Goal: Information Seeking & Learning: Understand process/instructions

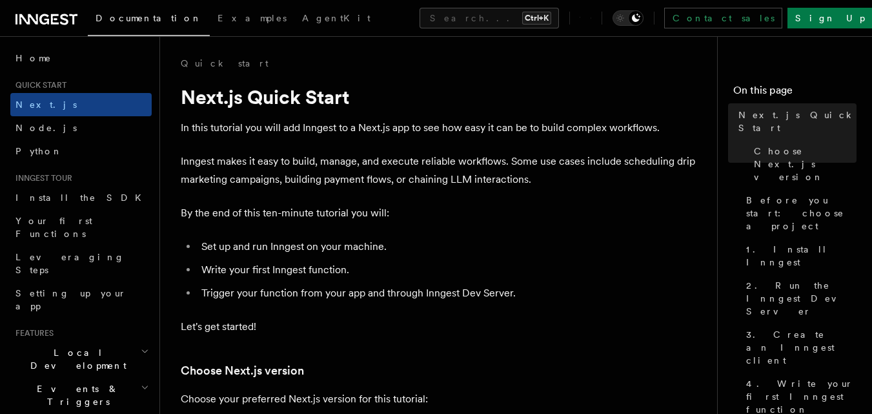
click at [473, 238] on li "Set up and run Inngest on your machine." at bounding box center [448, 247] width 500 height 18
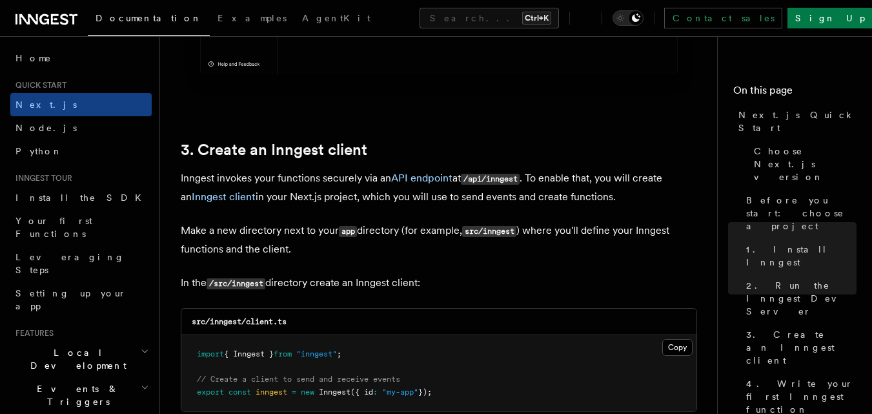
scroll to position [1421, 0]
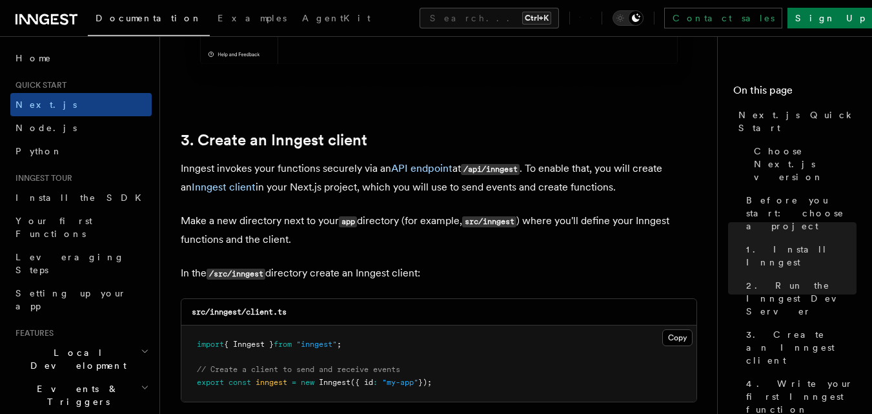
scroll to position [1446, 0]
click at [415, 144] on h2 "3. Create an Inngest client" at bounding box center [439, 139] width 517 height 18
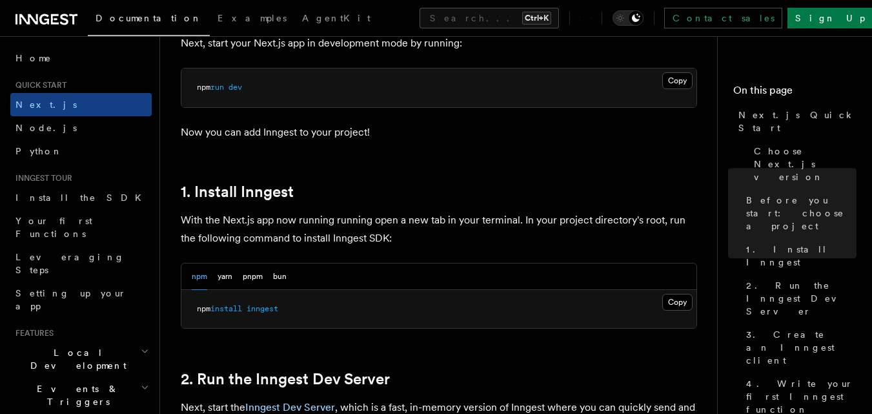
scroll to position [542, 0]
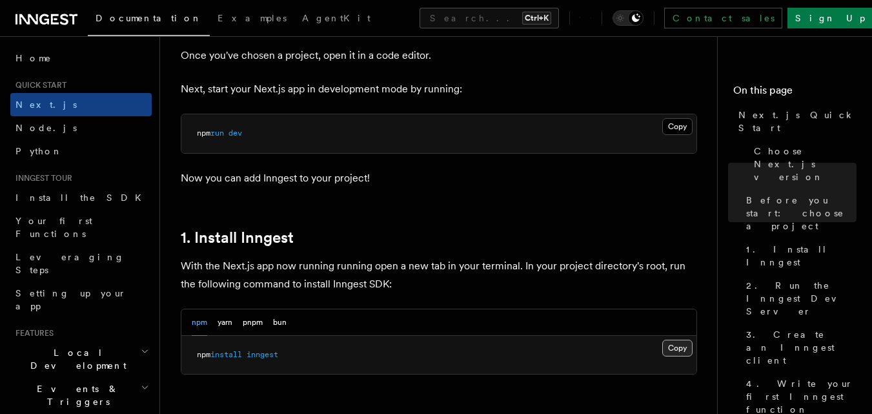
click at [680, 344] on button "Copy Copied" at bounding box center [678, 348] width 30 height 17
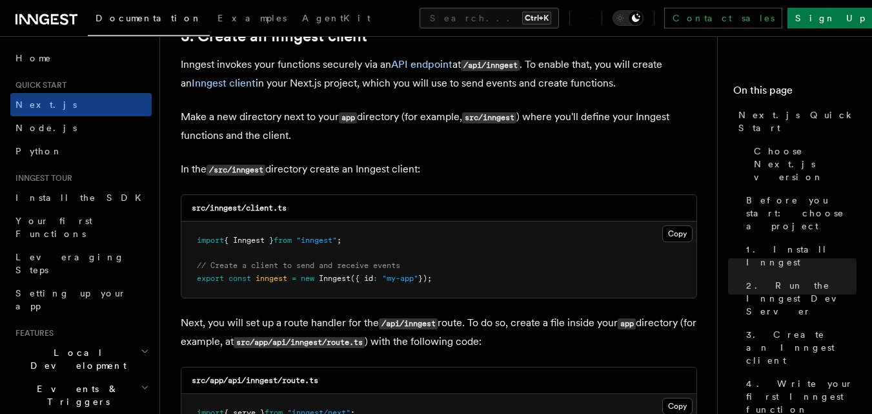
scroll to position [1576, 0]
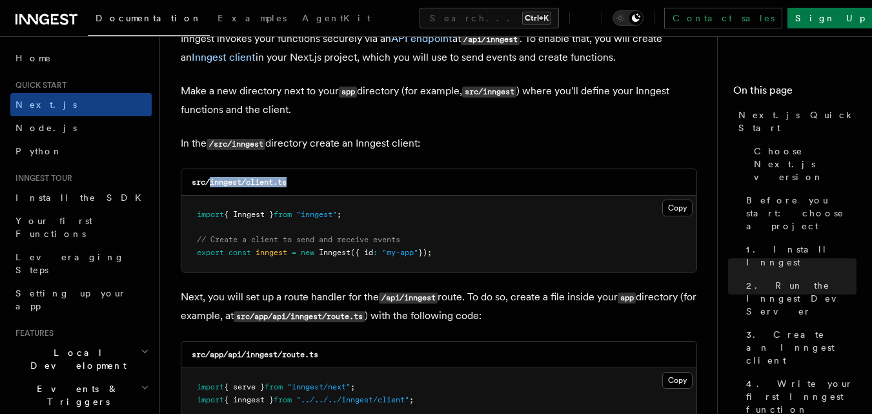
drag, startPoint x: 303, startPoint y: 184, endPoint x: 210, endPoint y: 185, distance: 93.6
click at [210, 185] on div "src/inngest/client.ts" at bounding box center [438, 182] width 515 height 26
copy code "inngest/client.ts"
click at [675, 209] on button "Copy Copied" at bounding box center [678, 208] width 30 height 17
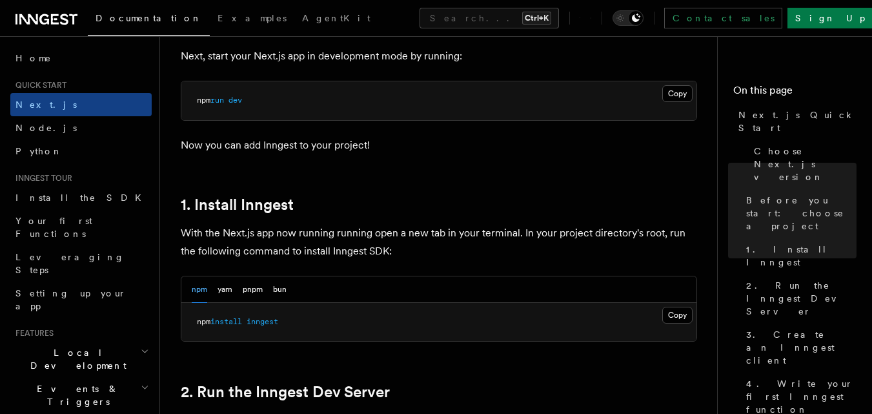
scroll to position [561, 0]
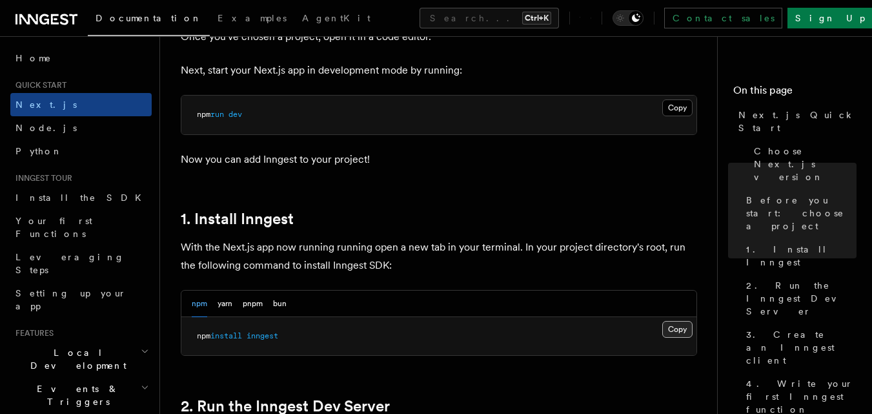
click at [683, 325] on button "Copy Copied" at bounding box center [678, 329] width 30 height 17
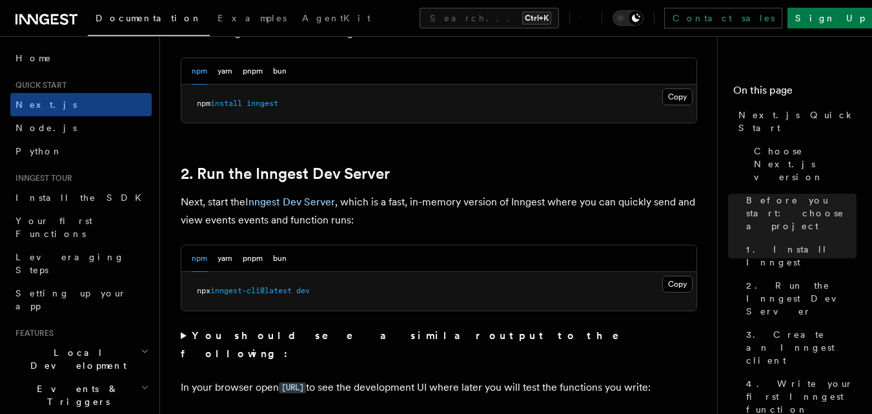
scroll to position [819, 0]
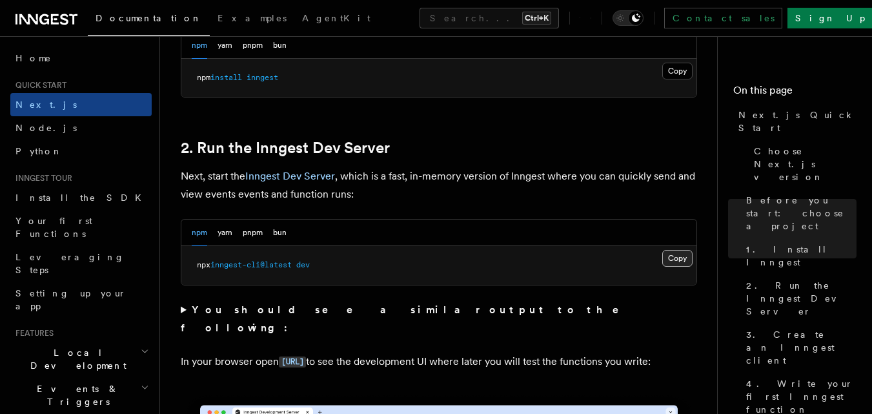
click at [681, 258] on button "Copy Copied" at bounding box center [678, 258] width 30 height 17
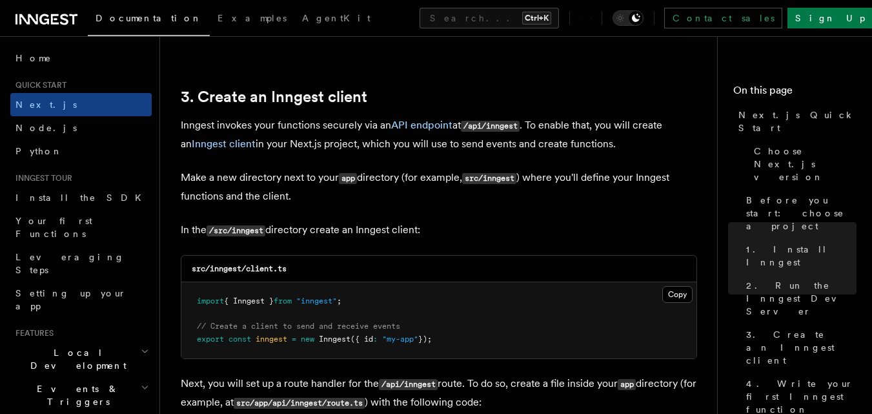
scroll to position [1491, 0]
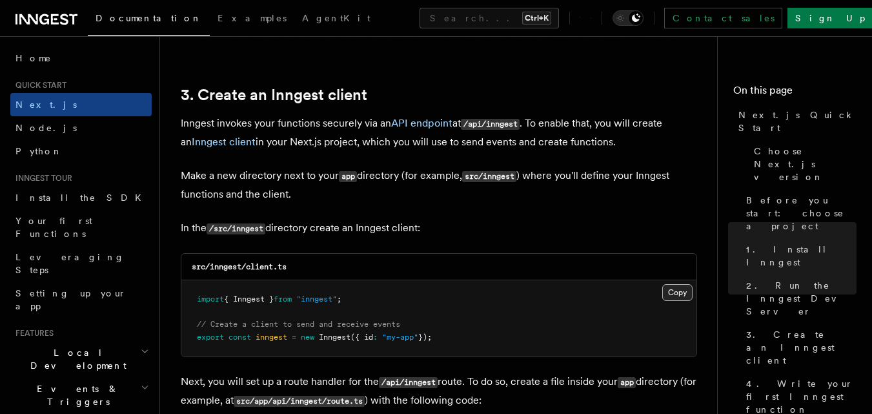
click at [680, 291] on button "Copy Copied" at bounding box center [678, 292] width 30 height 17
click at [680, 294] on button "Copy Copied" at bounding box center [678, 292] width 30 height 17
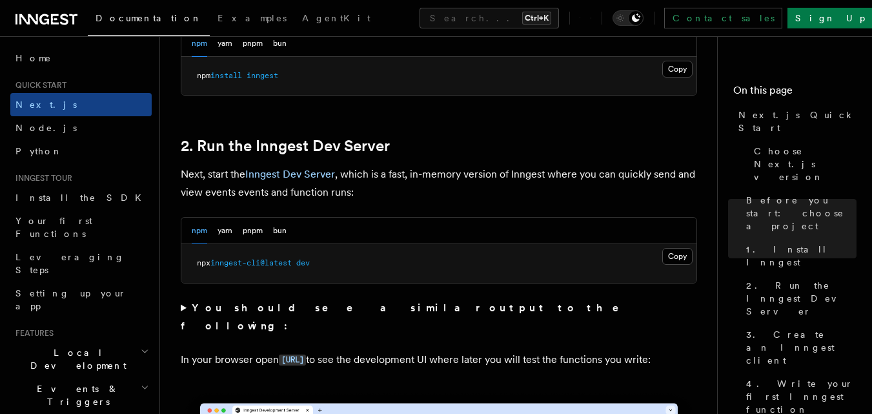
scroll to position [819, 0]
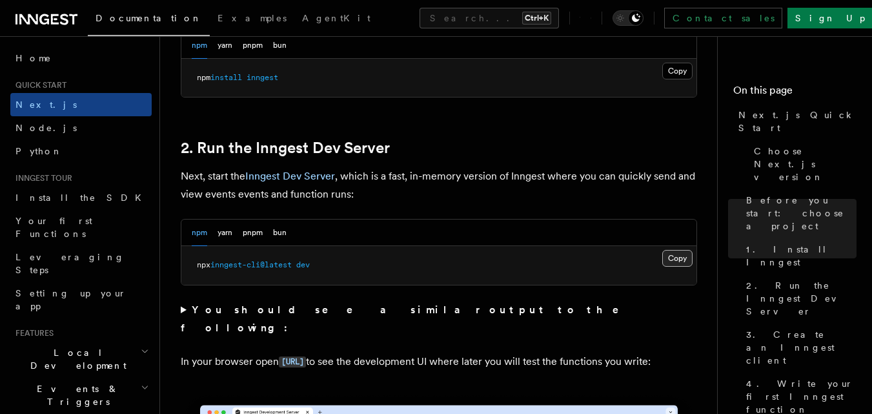
click at [668, 251] on button "Copy Copied" at bounding box center [678, 258] width 30 height 17
